Goal: Register for event/course

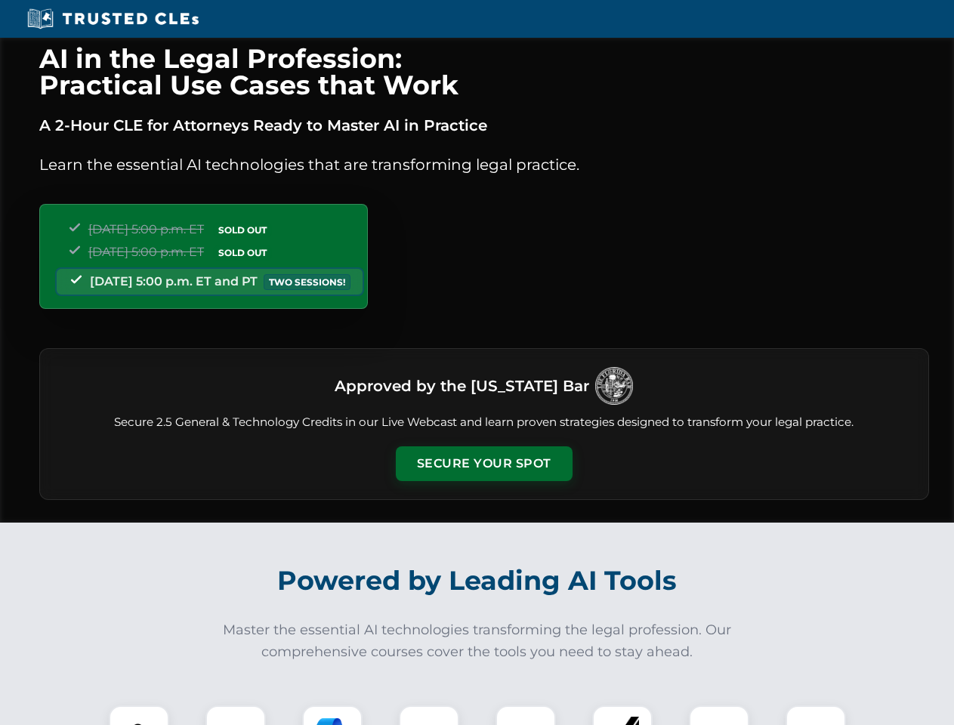
click at [483, 464] on button "Secure Your Spot" at bounding box center [484, 463] width 177 height 35
click at [139, 715] on img at bounding box center [139, 736] width 44 height 44
